Goal: Task Accomplishment & Management: Manage account settings

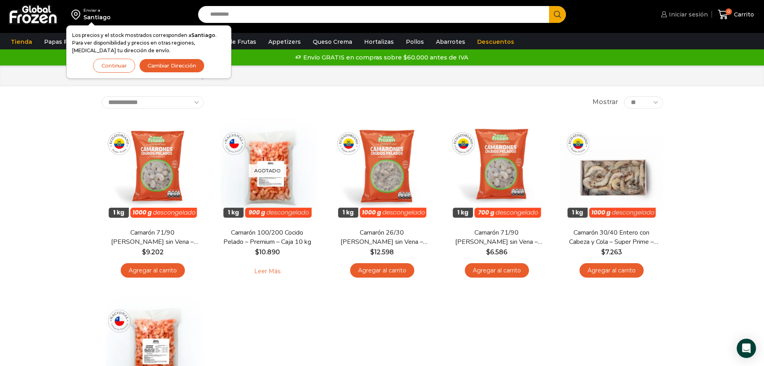
click at [689, 18] on span "Iniciar sesión" at bounding box center [687, 14] width 41 height 8
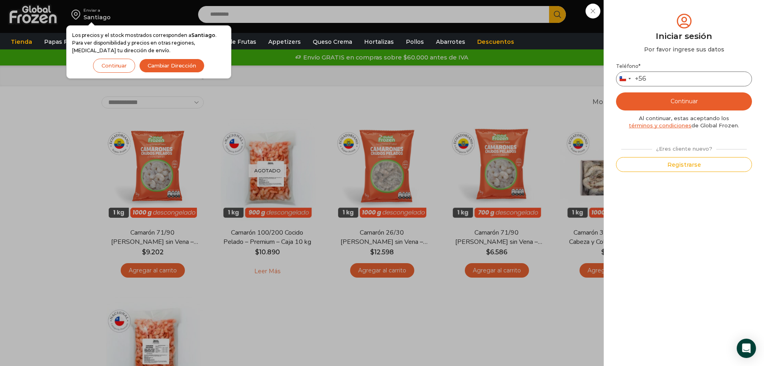
click at [672, 80] on input "Teléfono *" at bounding box center [684, 78] width 136 height 15
click at [673, 95] on button "Continuar" at bounding box center [684, 101] width 136 height 18
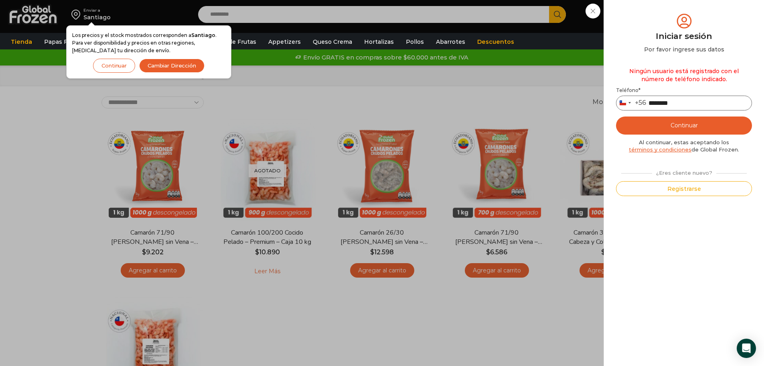
click at [650, 106] on input "********" at bounding box center [684, 102] width 136 height 15
type input "*********"
click at [652, 119] on button "Continuar" at bounding box center [684, 125] width 136 height 18
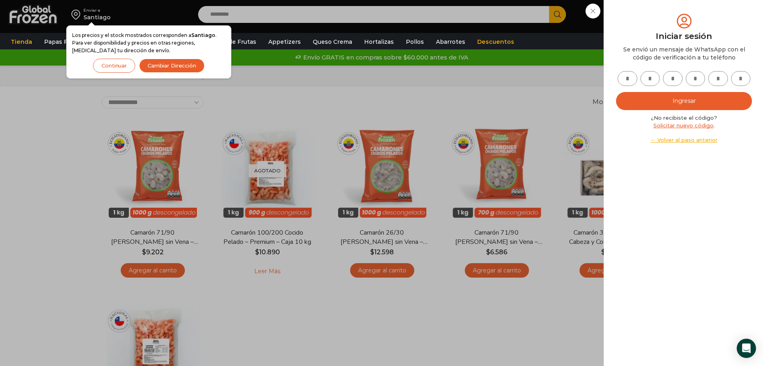
click at [628, 85] on input "text" at bounding box center [628, 78] width 20 height 15
type input "*"
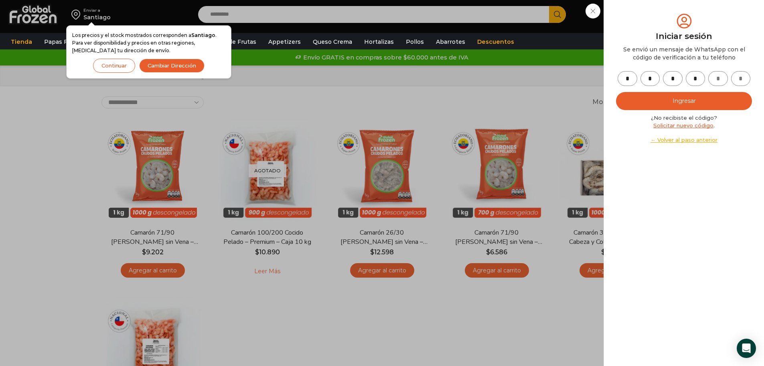
type input "*"
click at [673, 103] on button "Ingresar" at bounding box center [684, 101] width 136 height 18
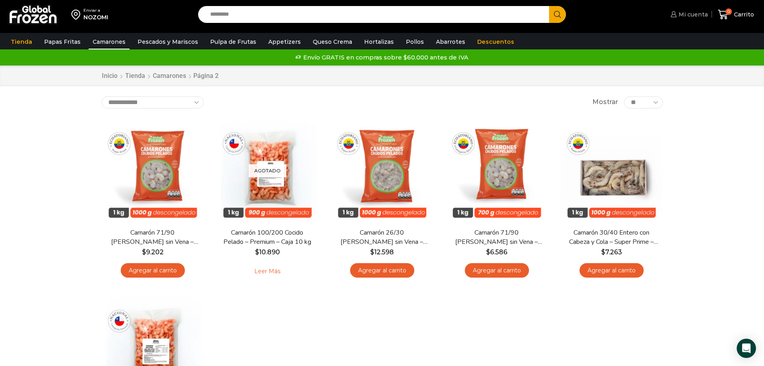
click at [693, 16] on span "Mi cuenta" at bounding box center [692, 14] width 31 height 8
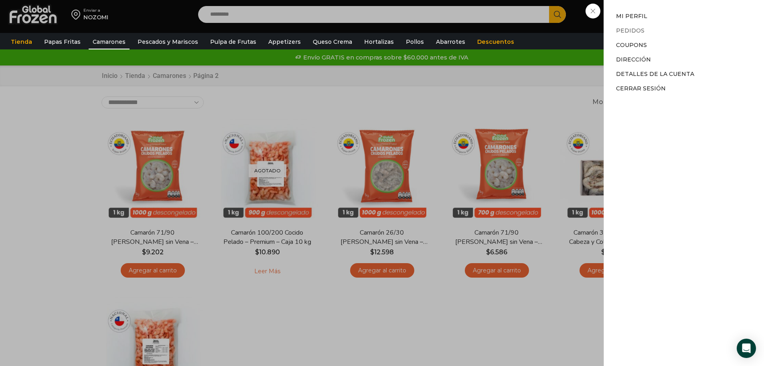
click at [633, 30] on link "Pedidos" at bounding box center [630, 30] width 28 height 7
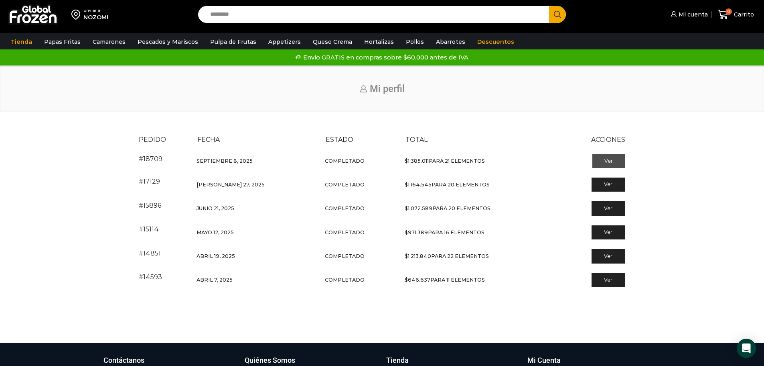
click at [599, 160] on link "Ver" at bounding box center [609, 161] width 33 height 14
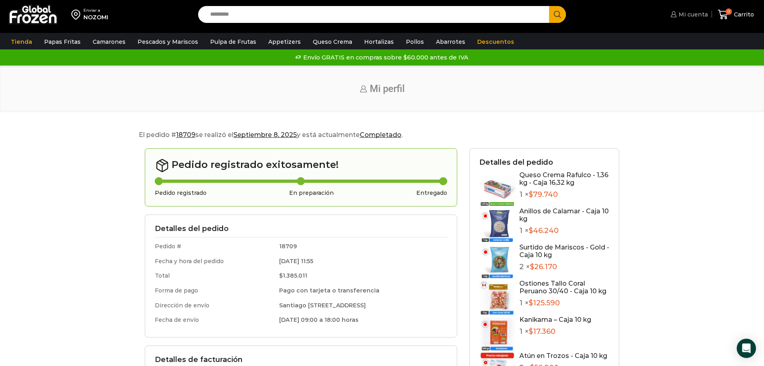
click at [699, 17] on span "Mi cuenta" at bounding box center [692, 14] width 31 height 8
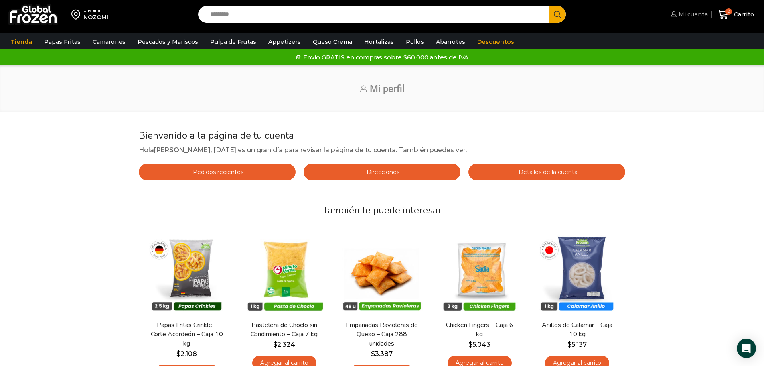
click at [675, 12] on icon at bounding box center [674, 14] width 6 height 6
